Goal: Task Accomplishment & Management: Manage account settings

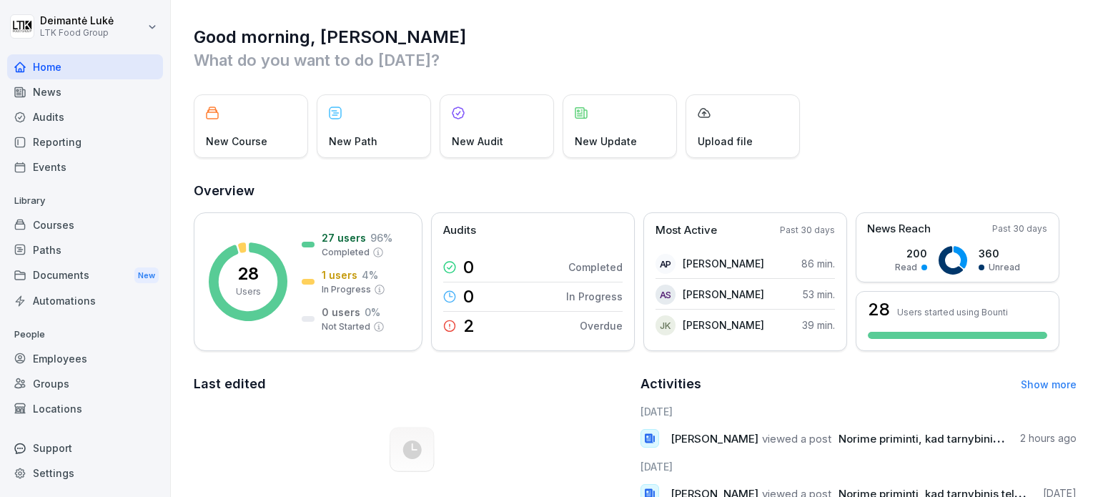
click at [81, 348] on div "Employees" at bounding box center [85, 358] width 156 height 25
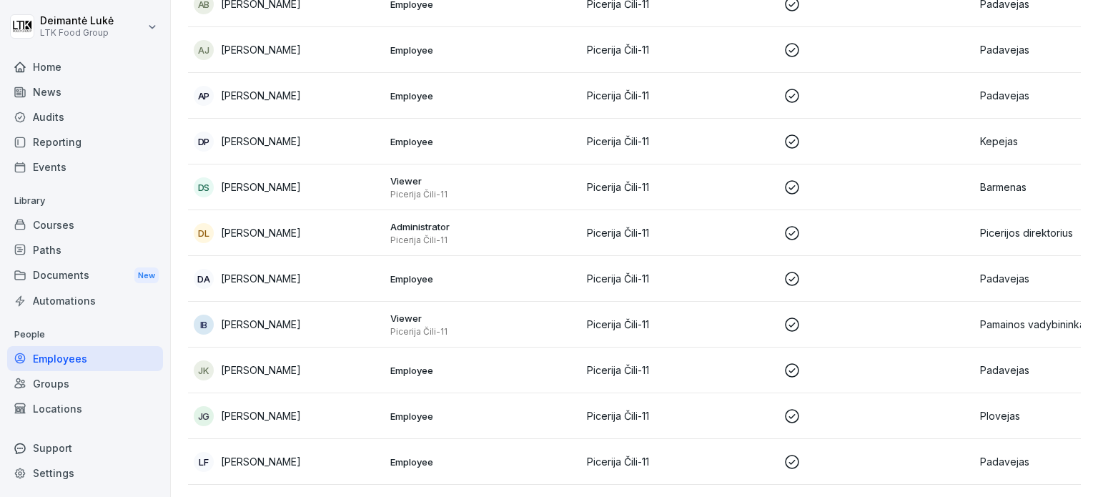
scroll to position [572, 0]
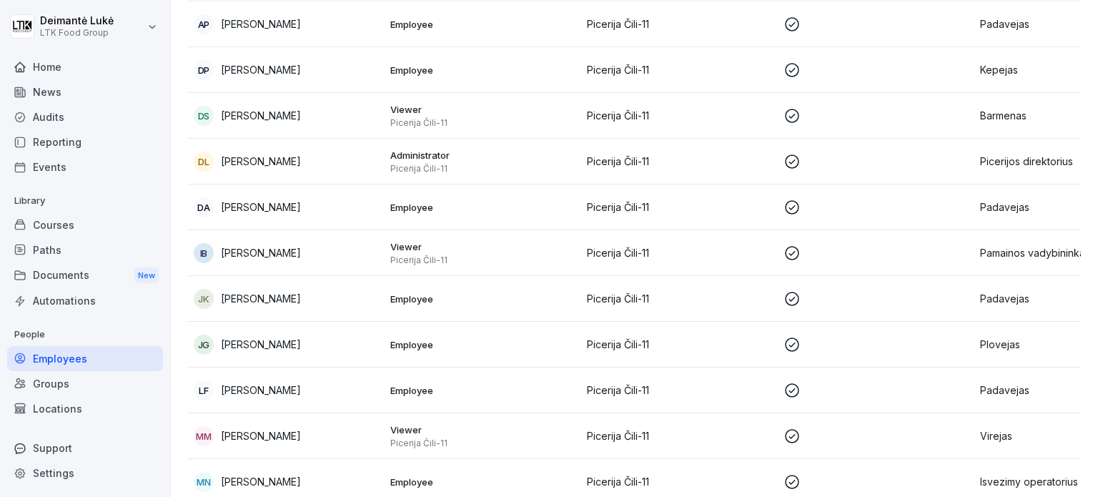
click at [523, 375] on td "Employee" at bounding box center [483, 390] width 197 height 46
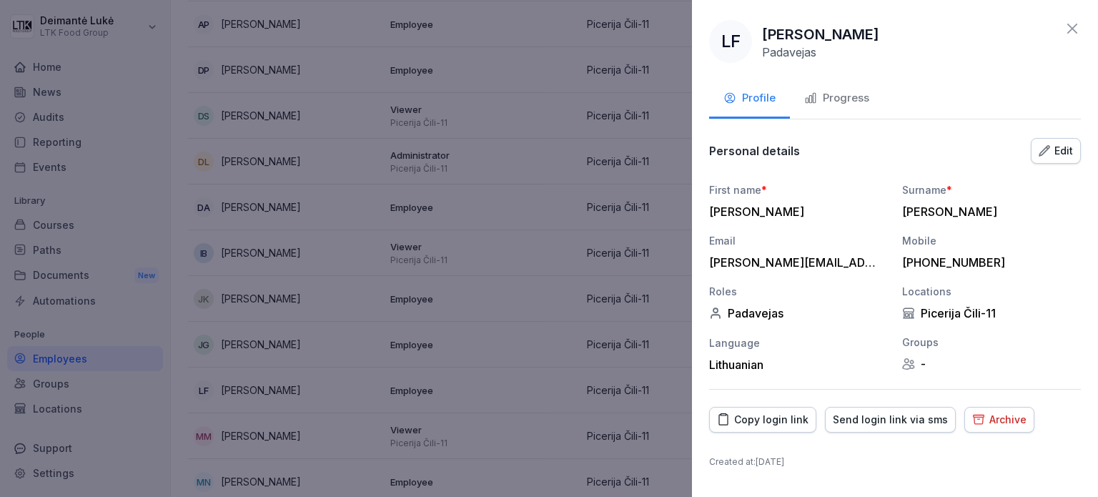
click at [974, 425] on div "Archive" at bounding box center [999, 420] width 54 height 16
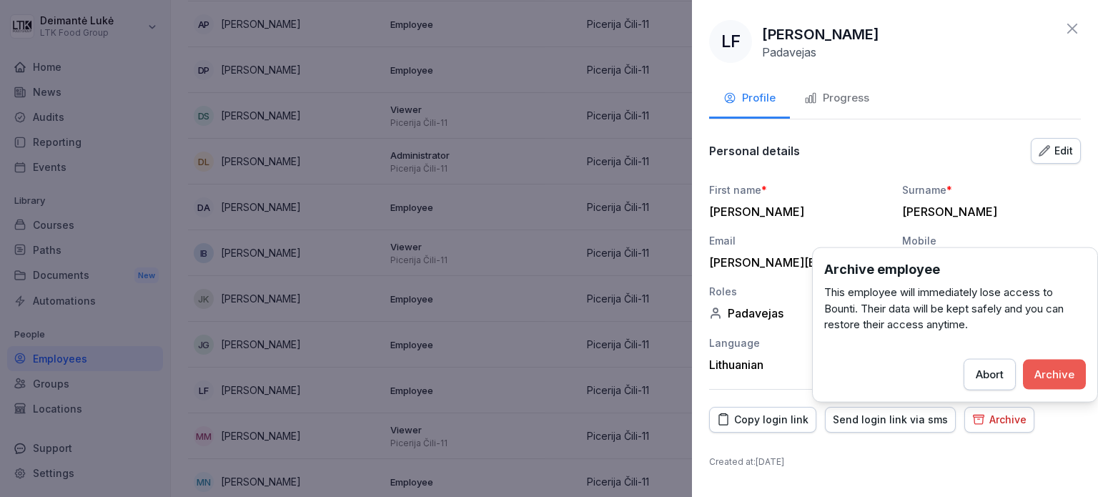
click at [1047, 377] on div "Archive" at bounding box center [1054, 374] width 40 height 16
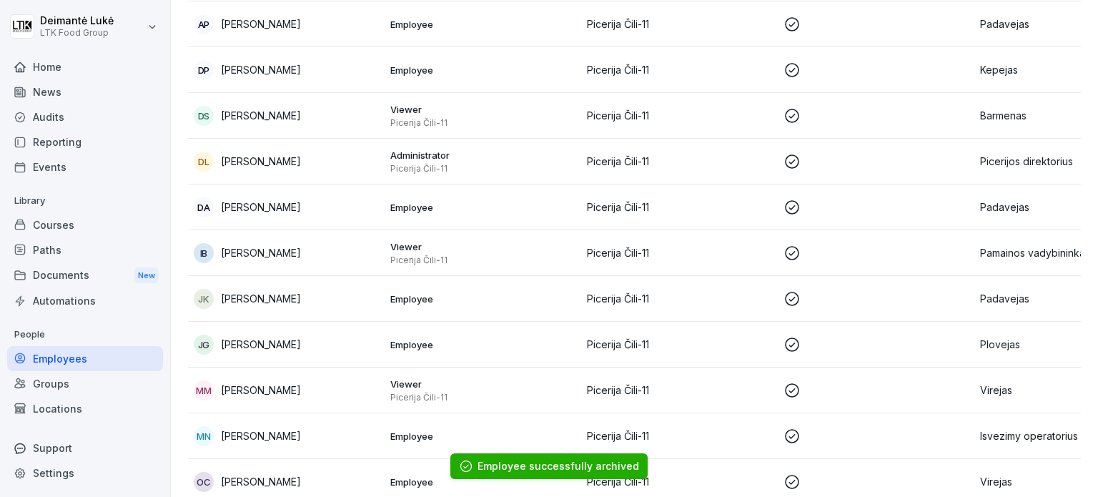
click at [415, 381] on p "Viewer" at bounding box center [482, 383] width 185 height 13
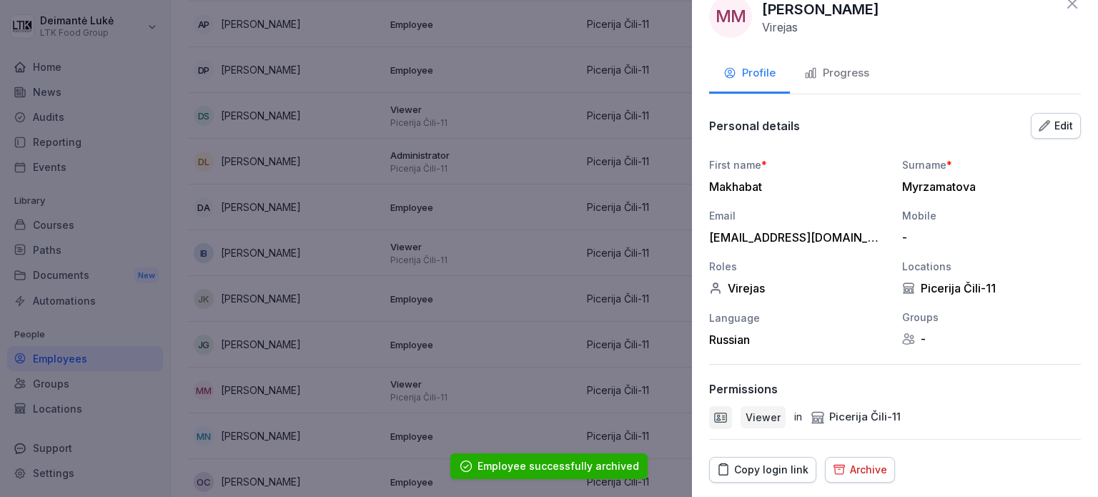
scroll to position [64, 0]
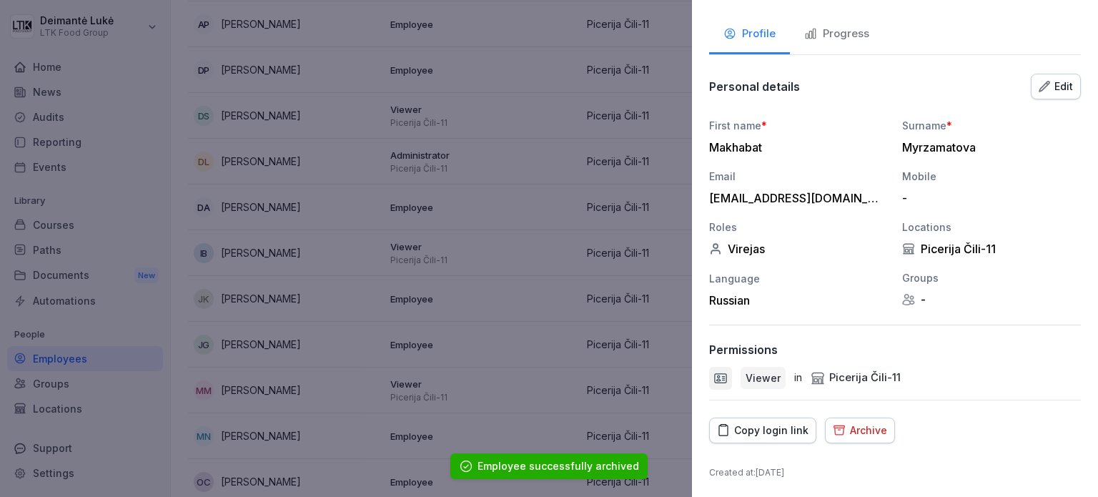
click at [864, 424] on div "Archive" at bounding box center [860, 431] width 54 height 16
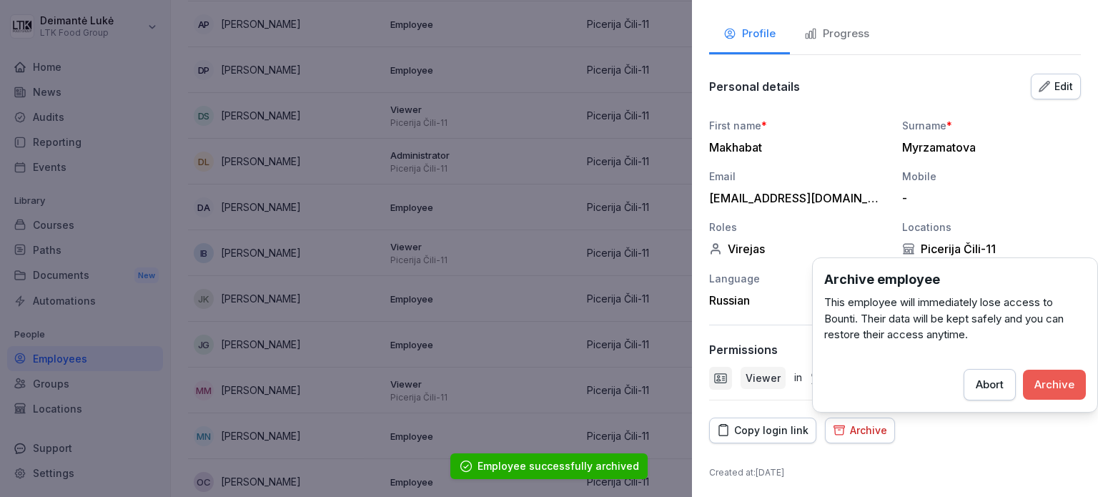
click at [1032, 387] on button "Archive" at bounding box center [1054, 385] width 63 height 30
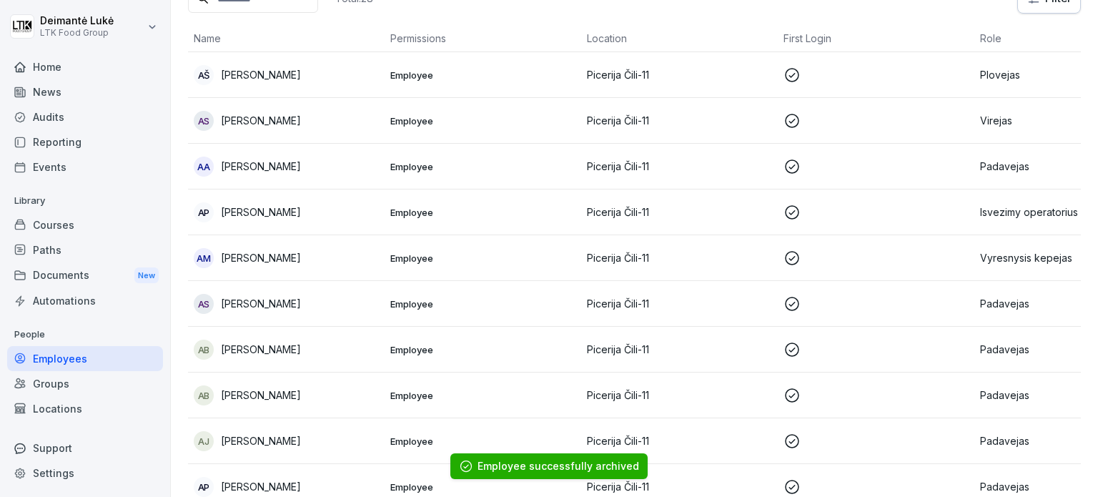
scroll to position [0, 0]
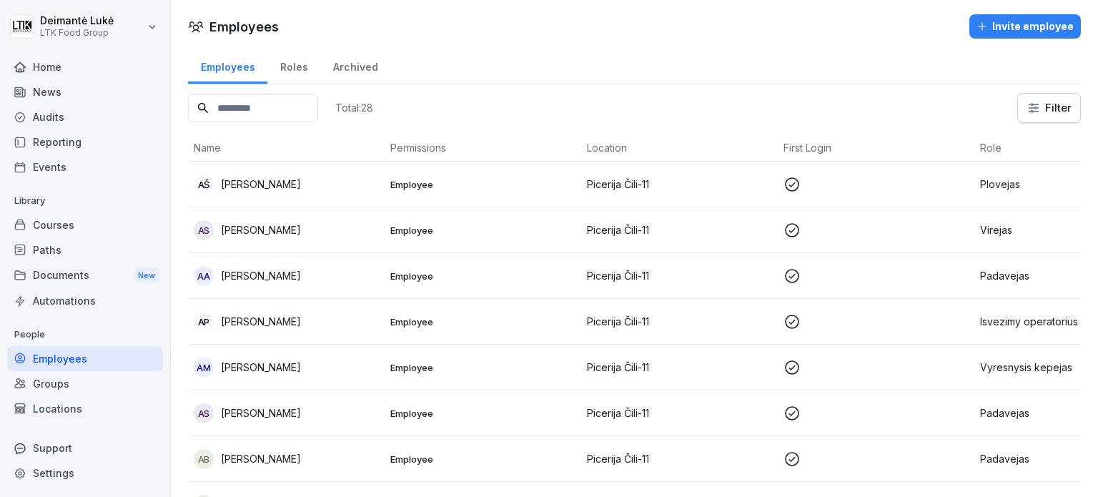
click at [66, 67] on div "Home" at bounding box center [85, 66] width 156 height 25
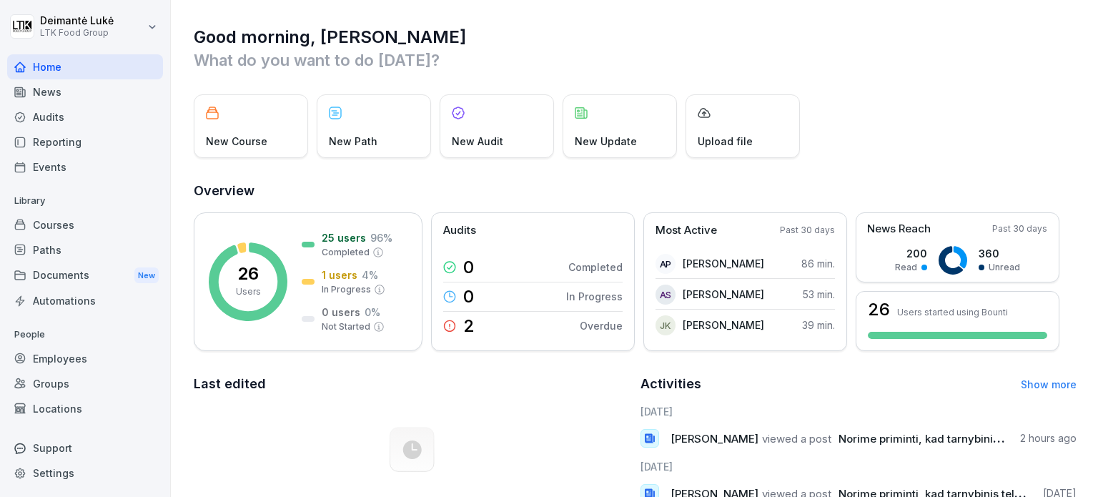
click at [53, 88] on div "News" at bounding box center [85, 91] width 156 height 25
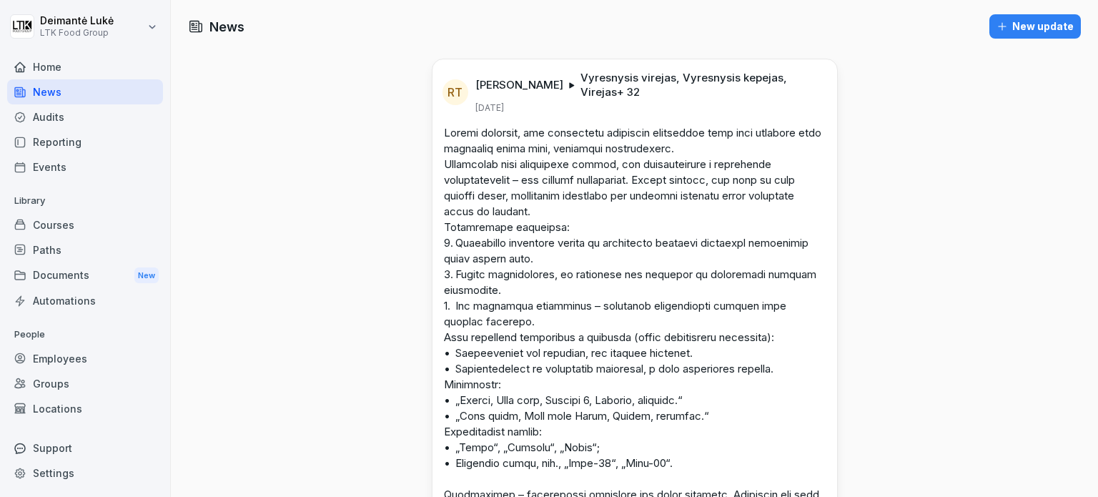
click at [64, 91] on div "News" at bounding box center [85, 91] width 156 height 25
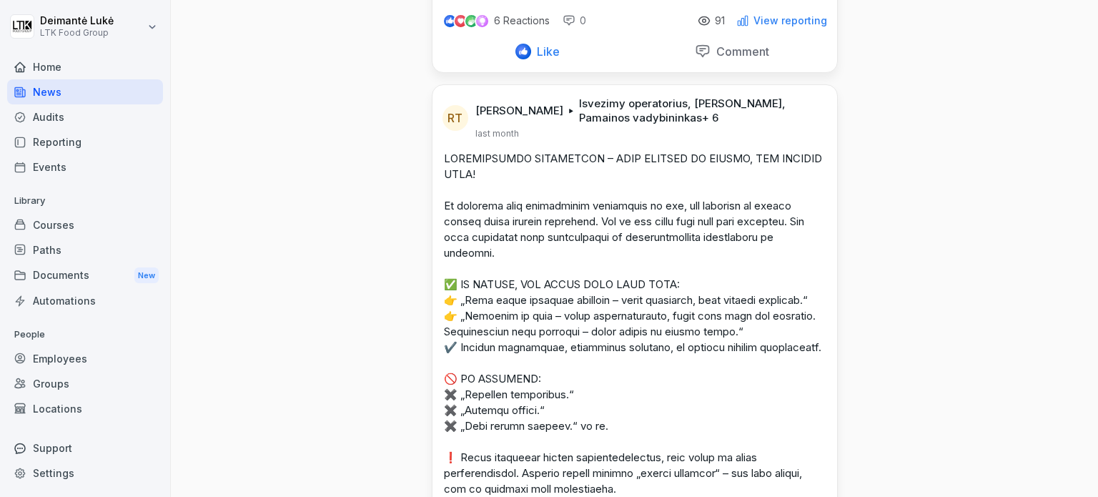
scroll to position [1787, 0]
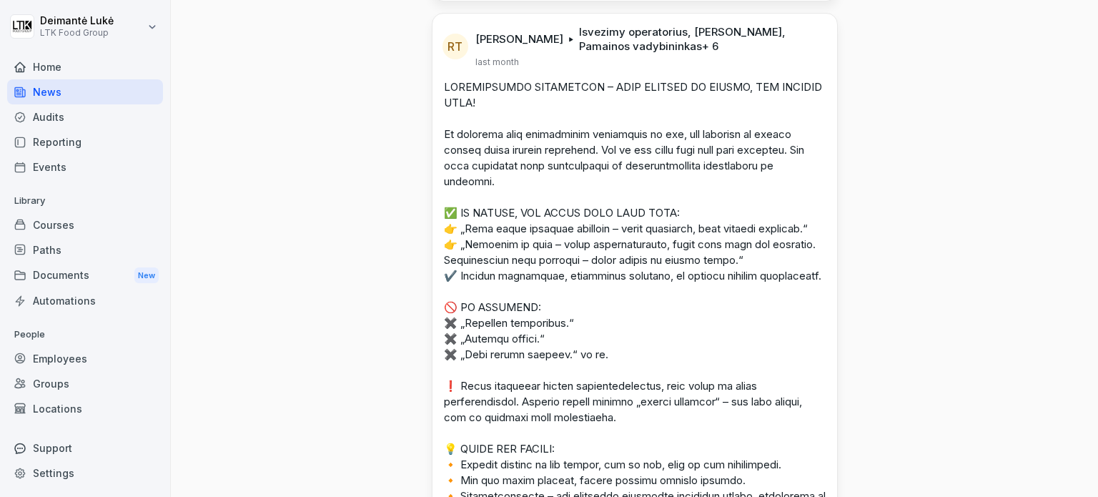
click at [552, 263] on p at bounding box center [635, 299] width 382 height 440
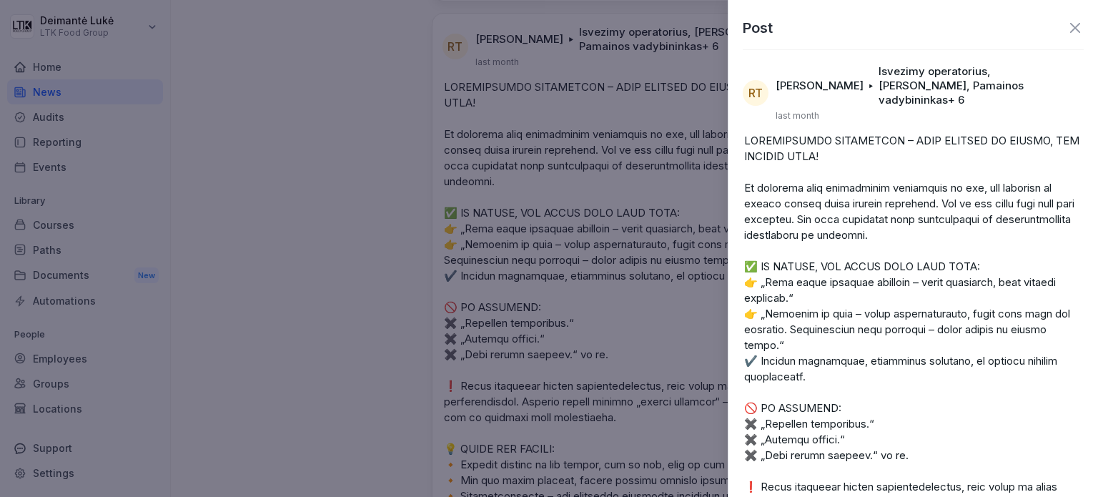
click at [267, 211] on div at bounding box center [549, 248] width 1098 height 497
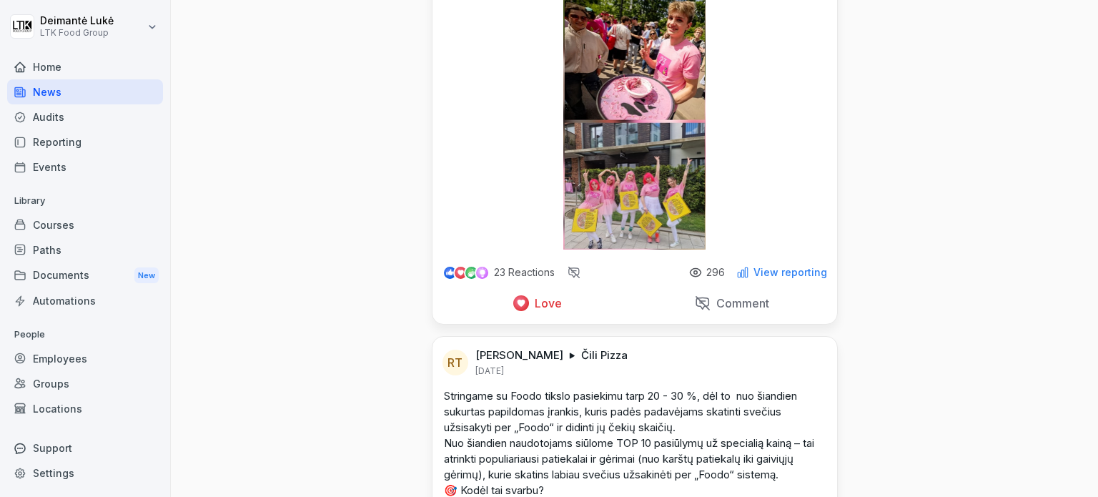
scroll to position [4504, 0]
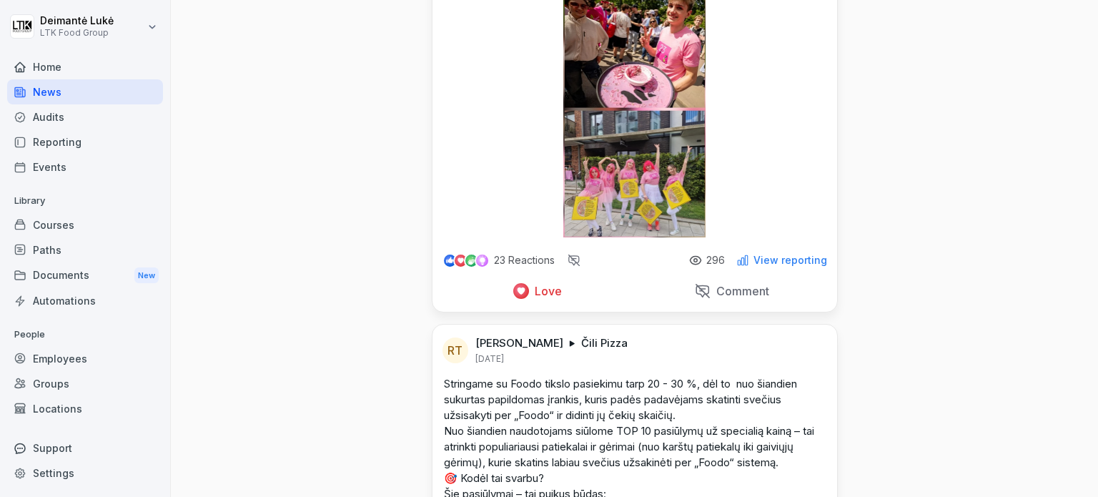
click at [644, 209] on img at bounding box center [634, 111] width 143 height 254
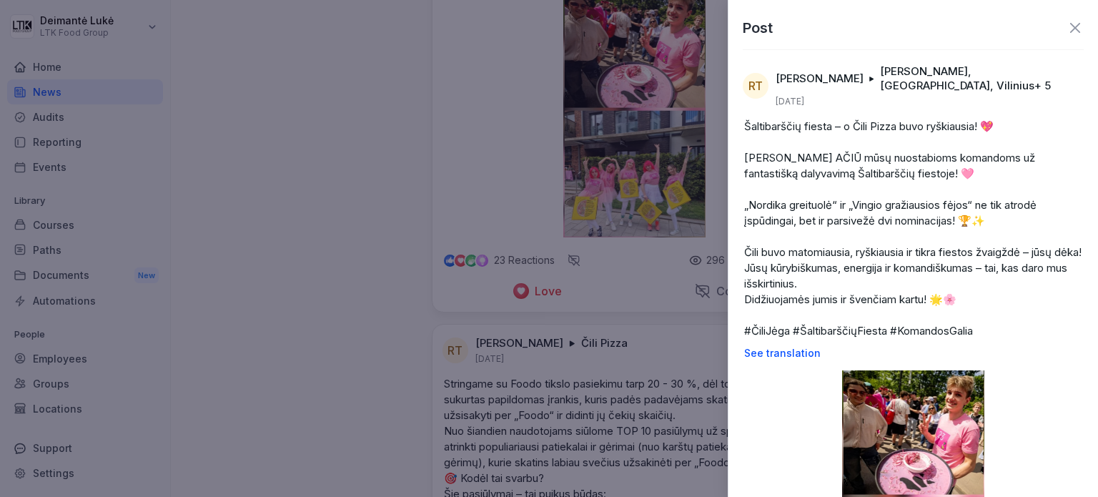
scroll to position [203, 0]
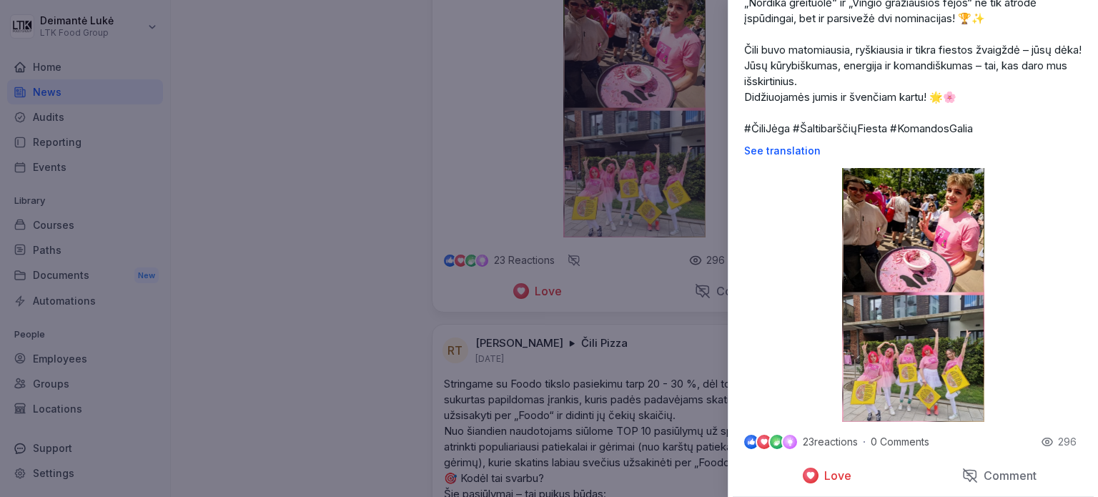
click at [881, 370] on img at bounding box center [913, 295] width 143 height 254
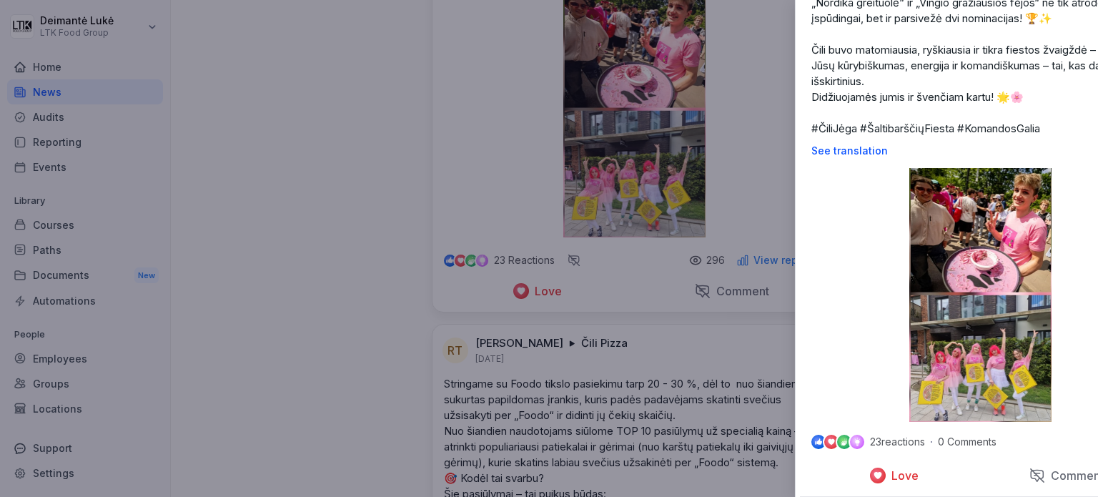
click at [415, 200] on div at bounding box center [549, 248] width 1098 height 497
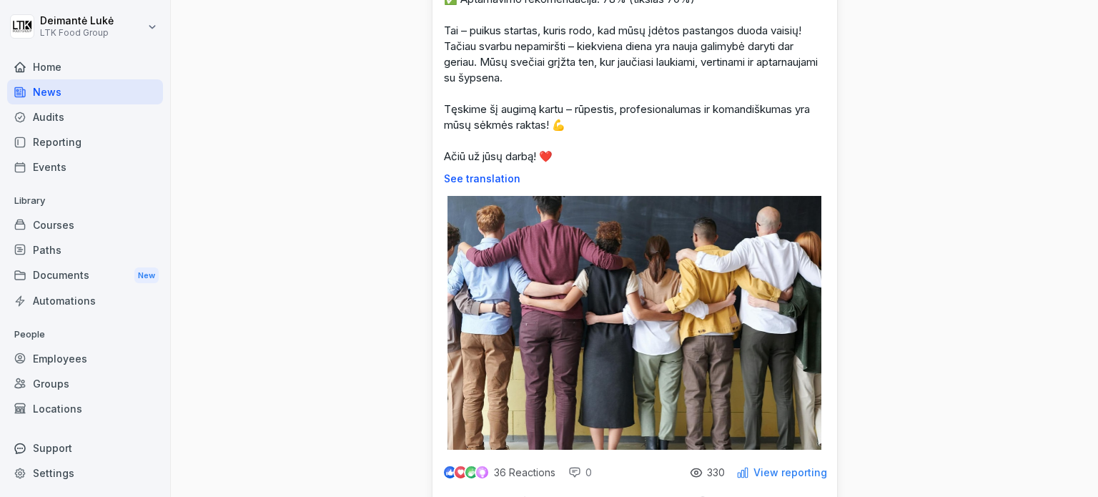
scroll to position [8150, 0]
